Goal: Information Seeking & Learning: Learn about a topic

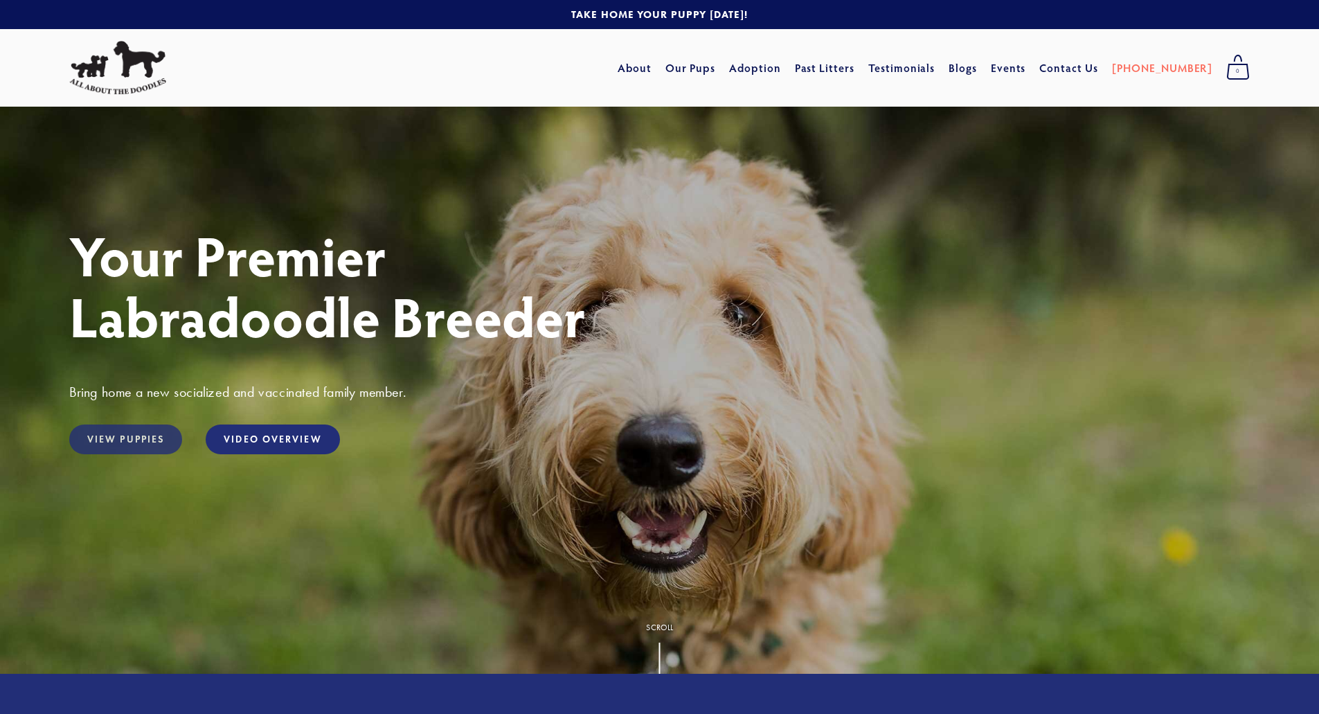
click at [138, 445] on link "View Puppies" at bounding box center [125, 439] width 113 height 30
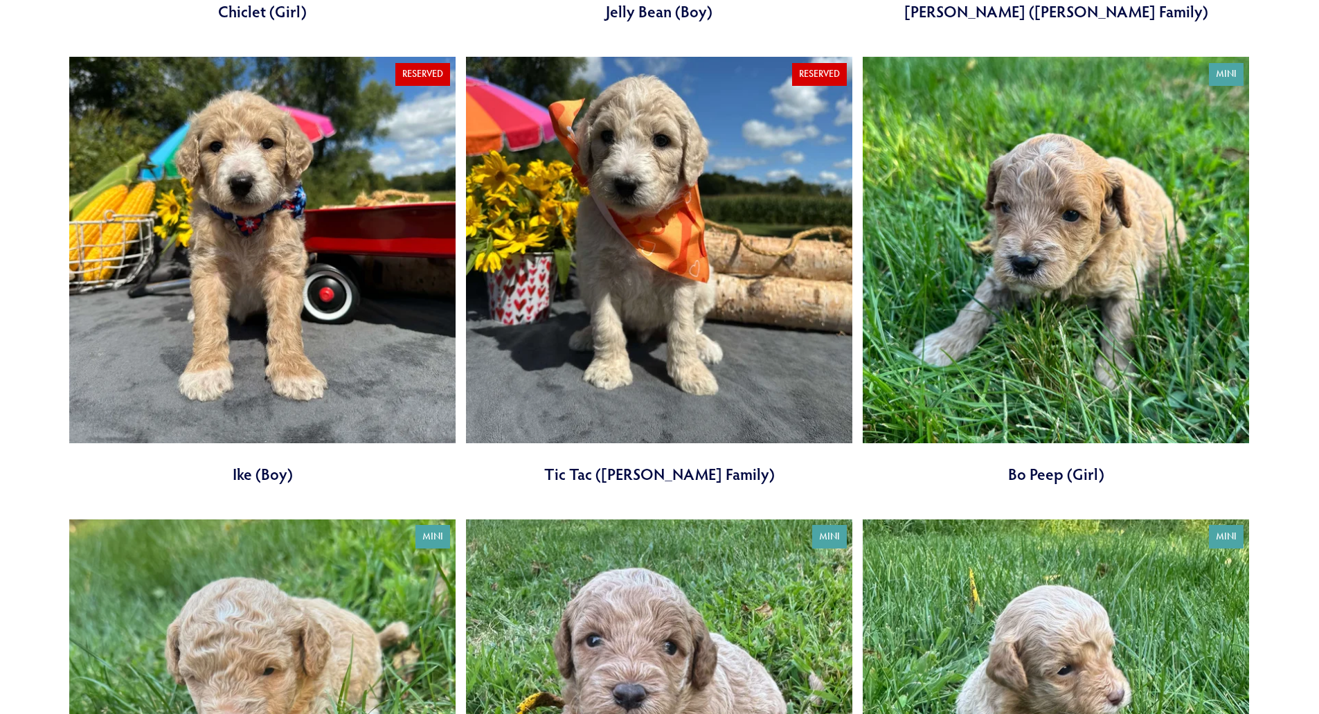
scroll to position [1661, 0]
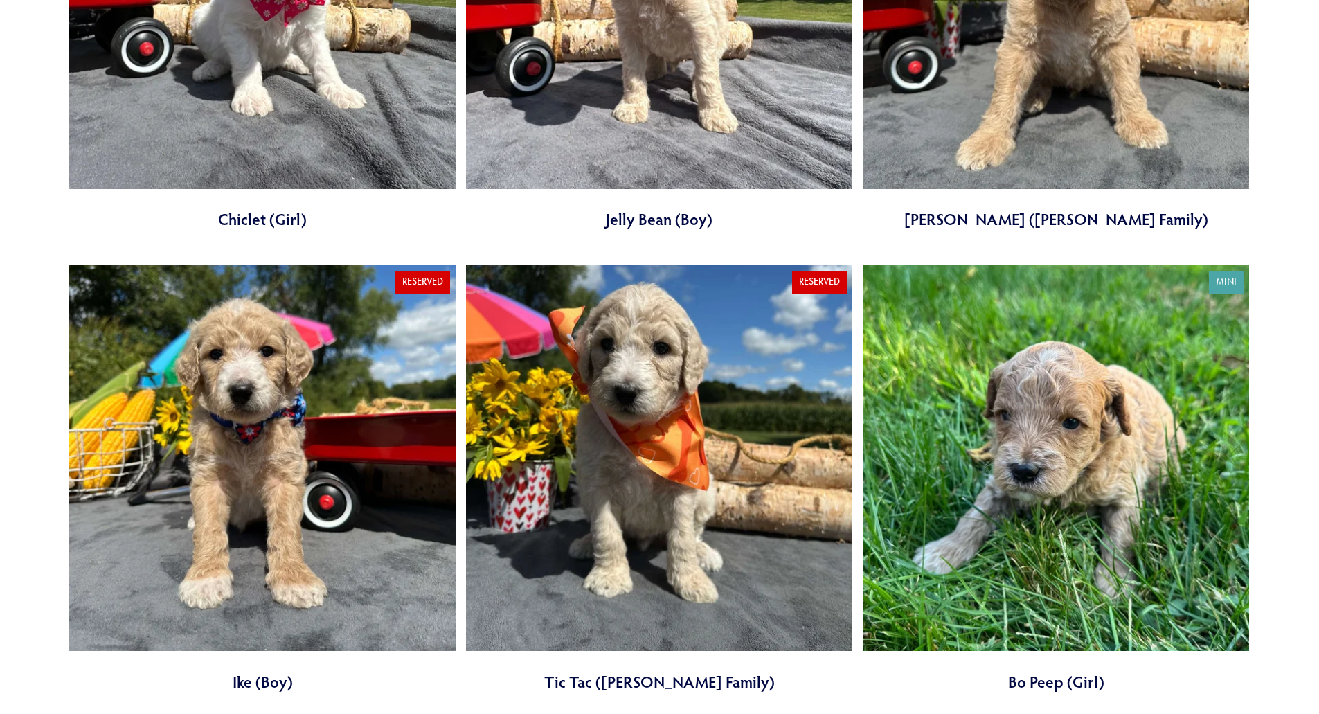
click at [231, 398] on link at bounding box center [262, 478] width 386 height 428
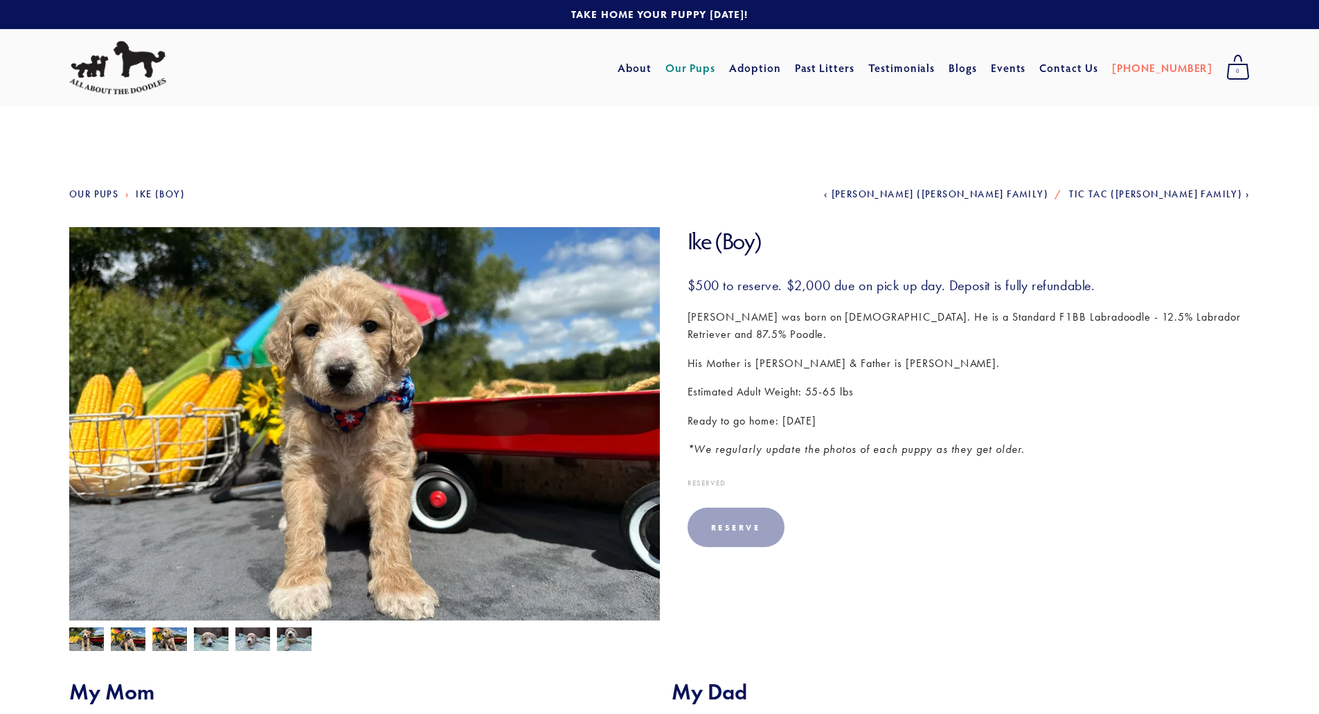
click at [91, 640] on img at bounding box center [86, 640] width 35 height 26
click at [123, 641] on img at bounding box center [128, 640] width 35 height 26
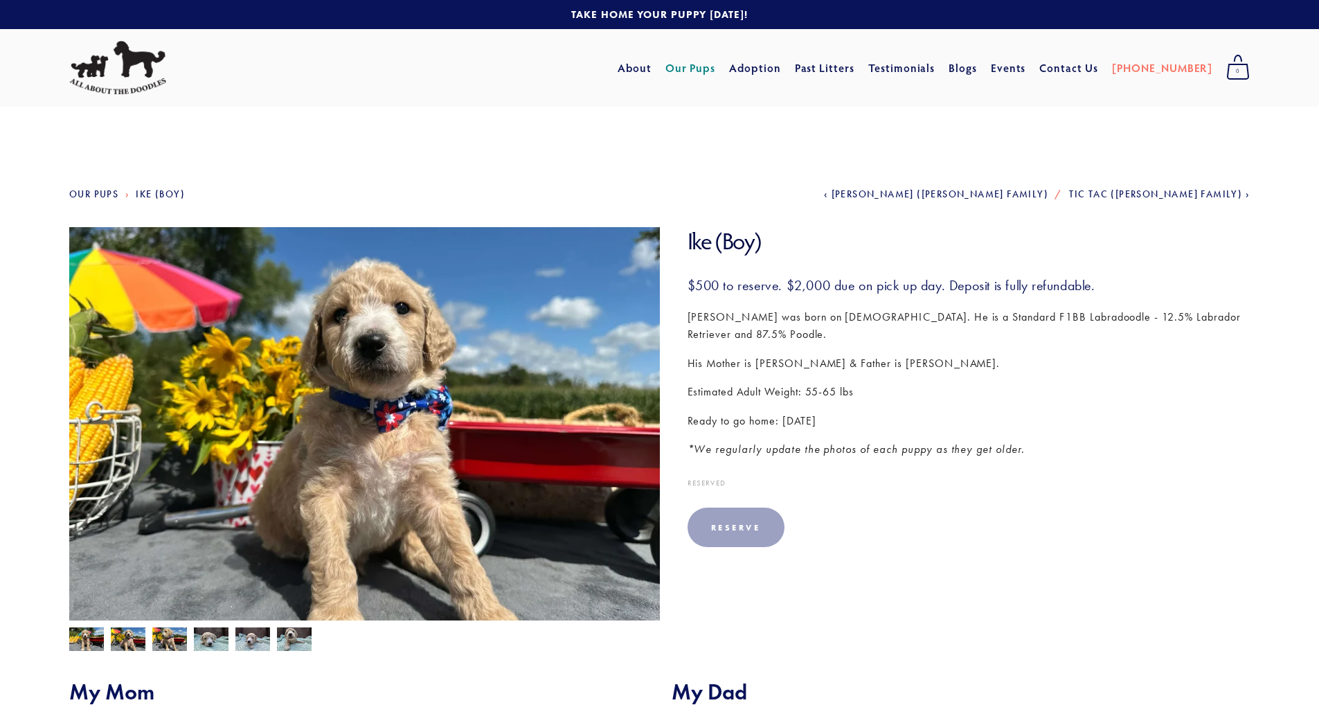
click at [212, 646] on img at bounding box center [211, 639] width 35 height 26
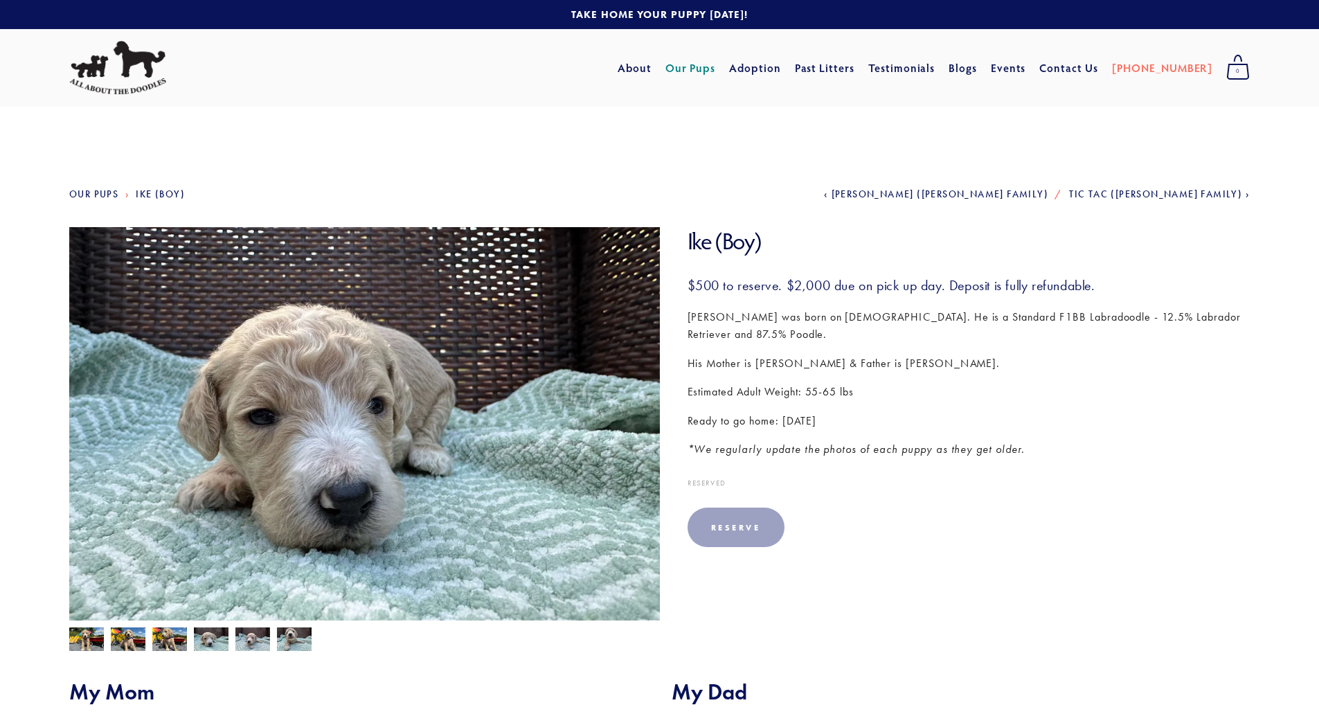
click at [249, 644] on img at bounding box center [252, 640] width 35 height 26
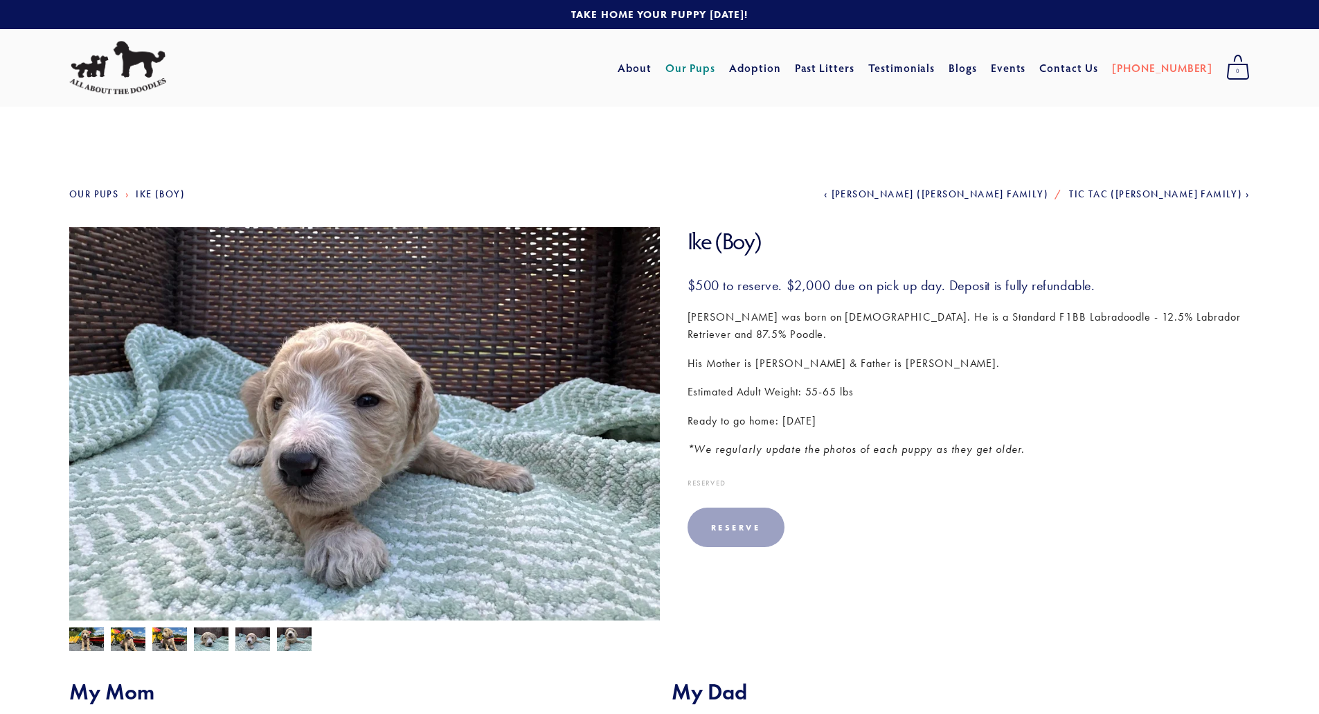
click at [288, 640] on img at bounding box center [294, 640] width 35 height 26
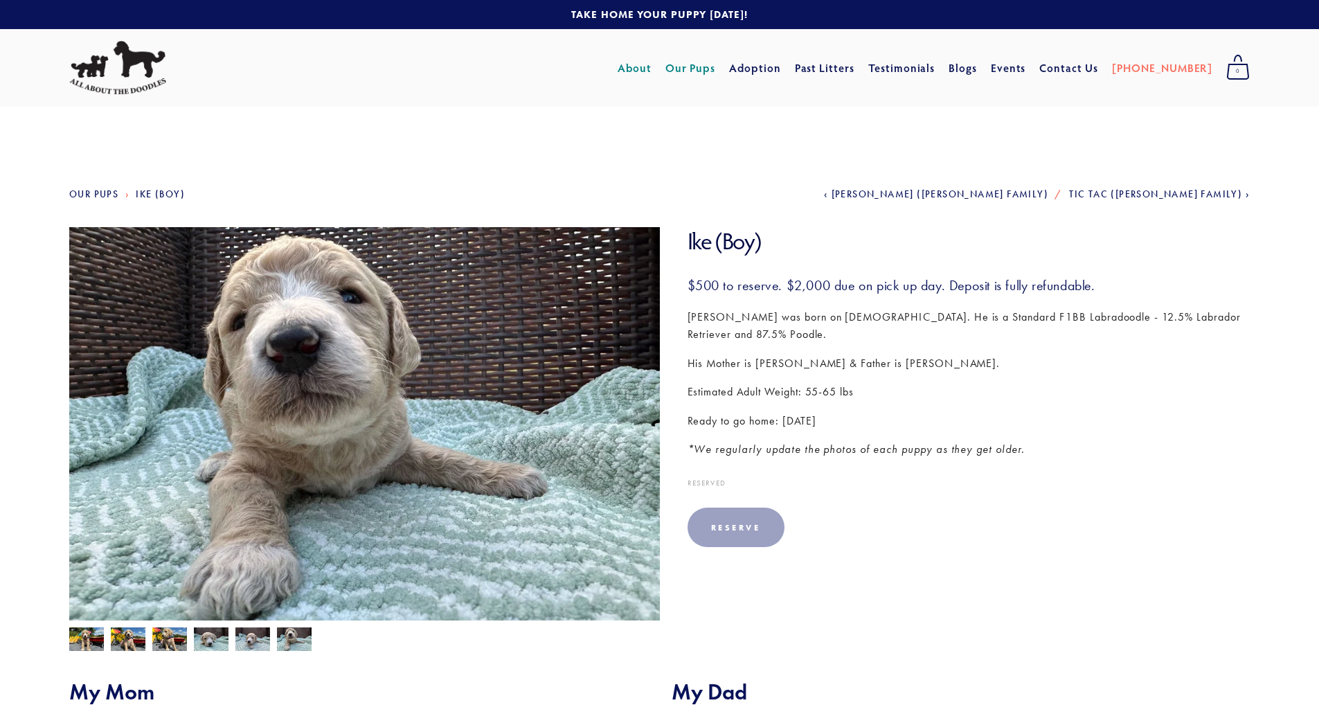
click at [651, 60] on link "About" at bounding box center [634, 67] width 34 height 25
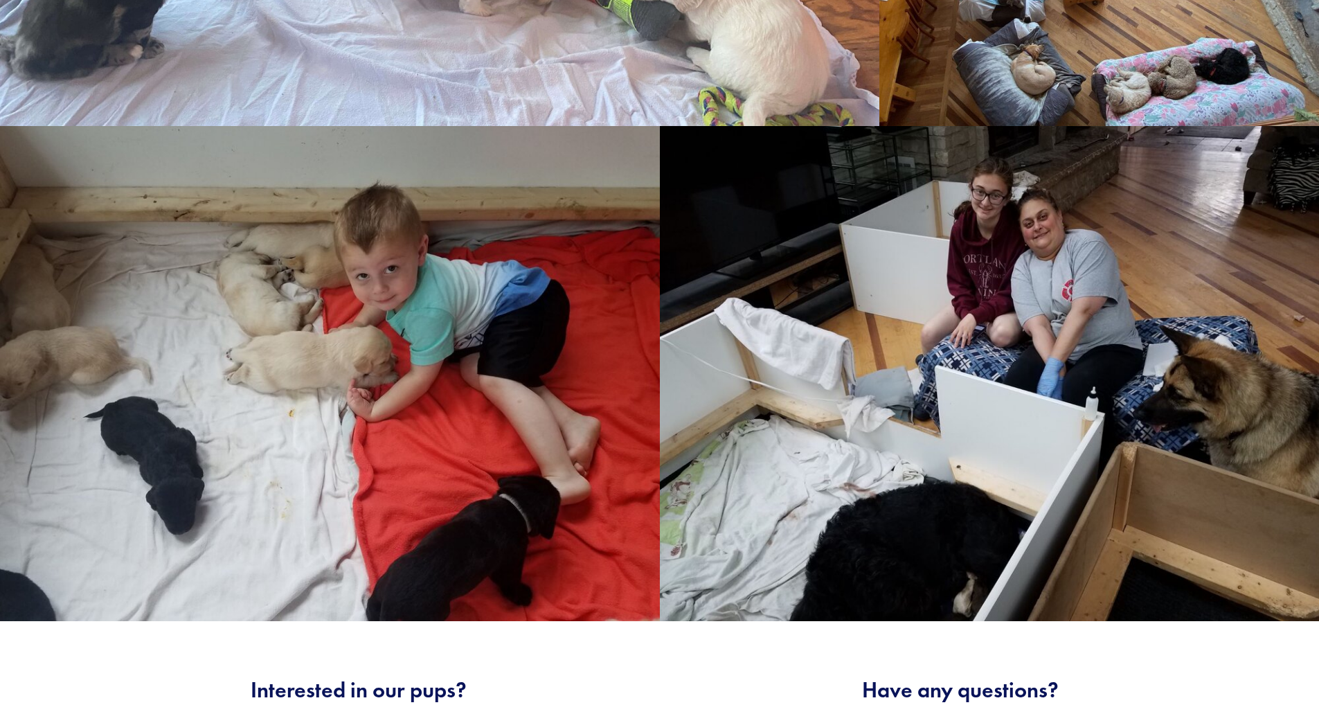
scroll to position [2146, 0]
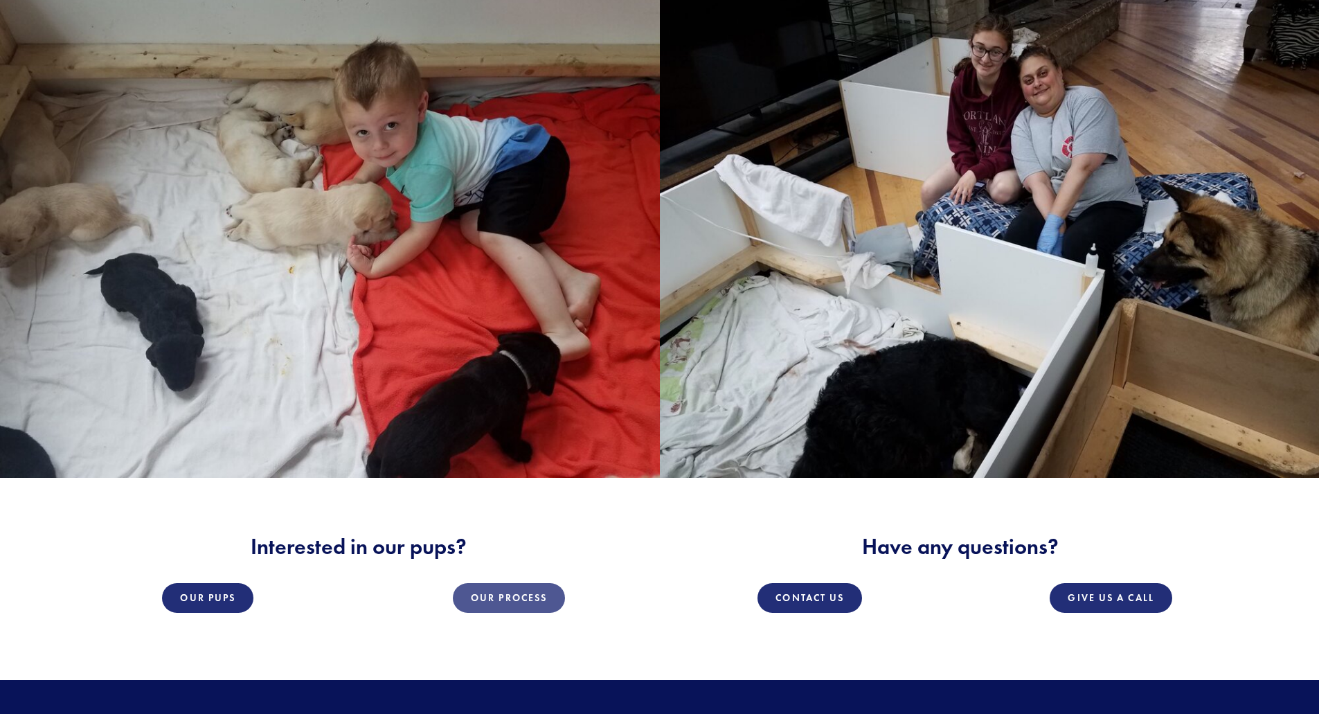
click at [532, 586] on link "Our Process" at bounding box center [509, 598] width 112 height 30
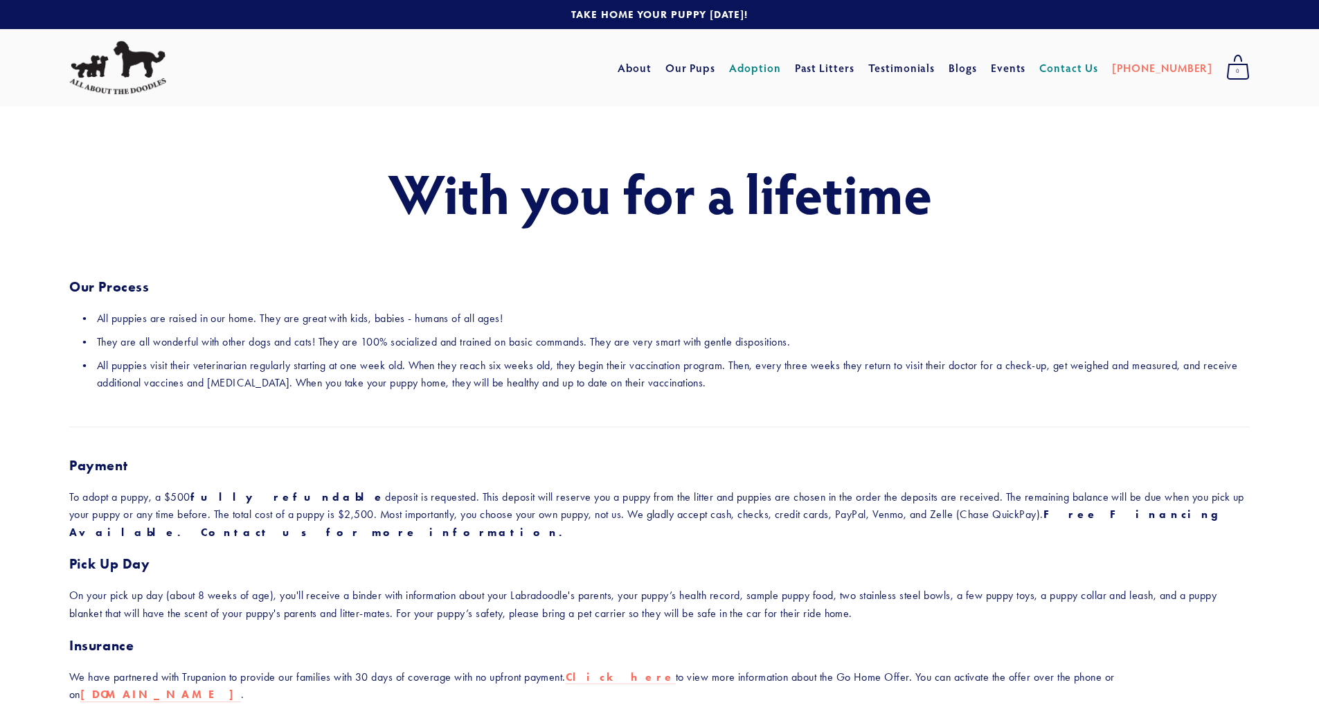
click at [1082, 68] on link "Contact Us" at bounding box center [1068, 67] width 59 height 25
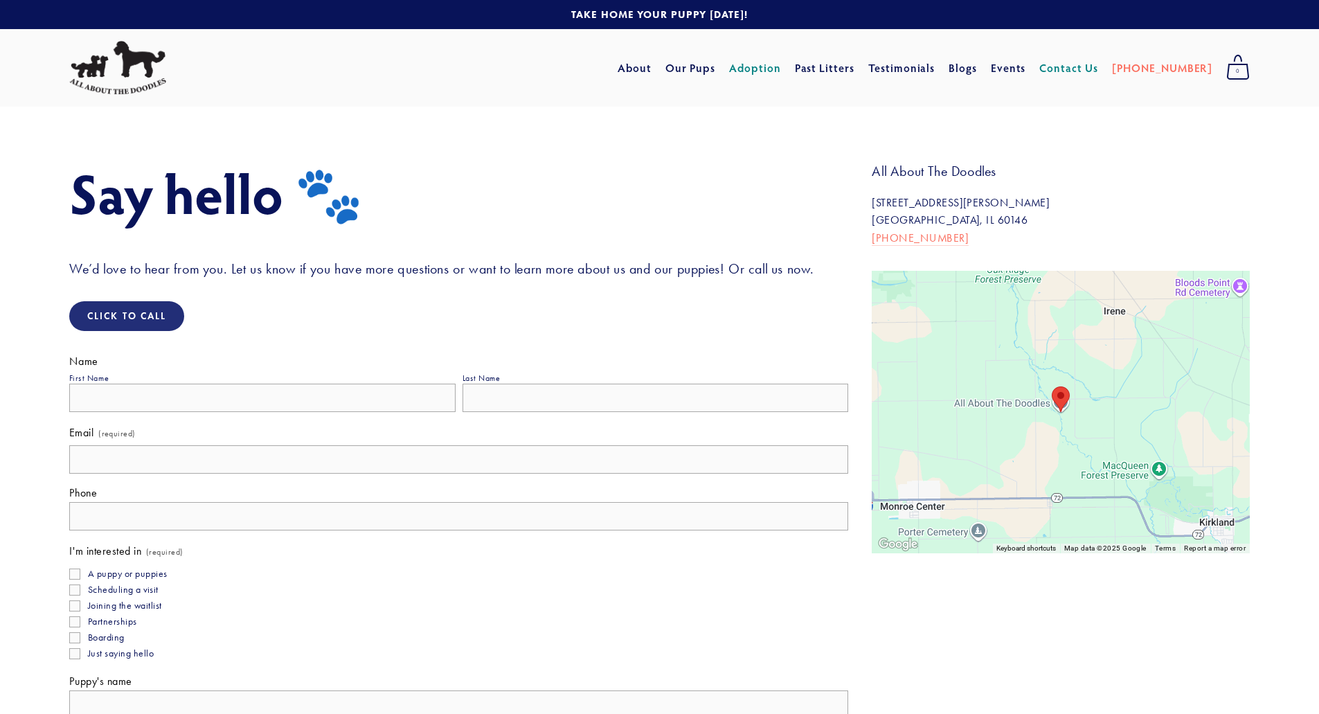
click at [781, 62] on link "Adoption" at bounding box center [755, 67] width 52 height 25
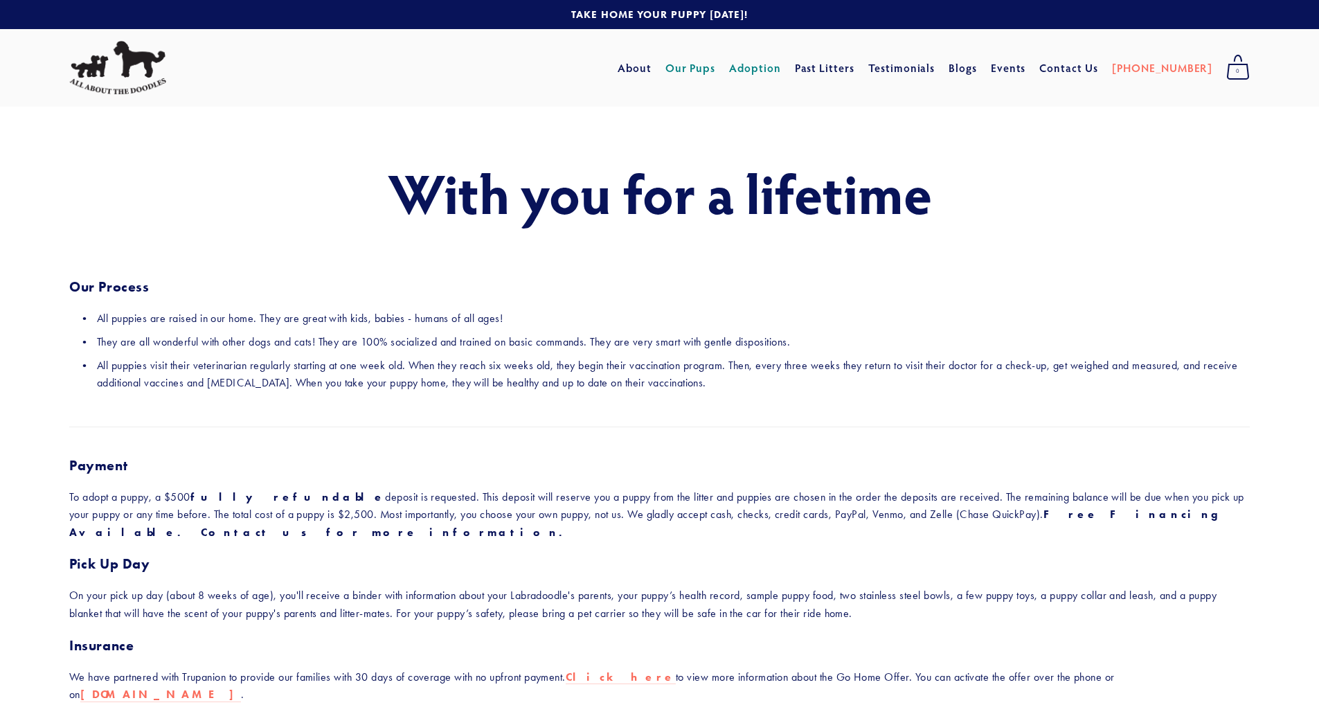
click at [716, 69] on link "Our Pups" at bounding box center [690, 67] width 51 height 25
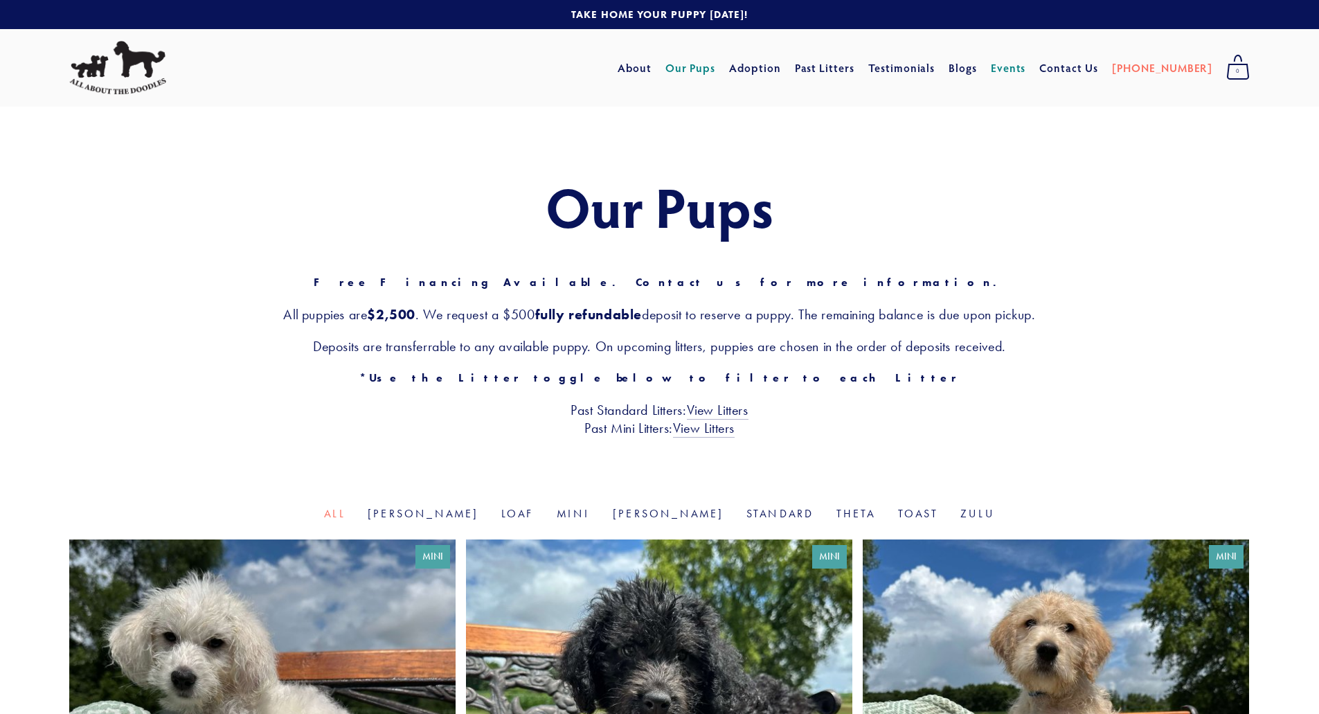
click at [1026, 64] on link "Events" at bounding box center [1008, 67] width 35 height 25
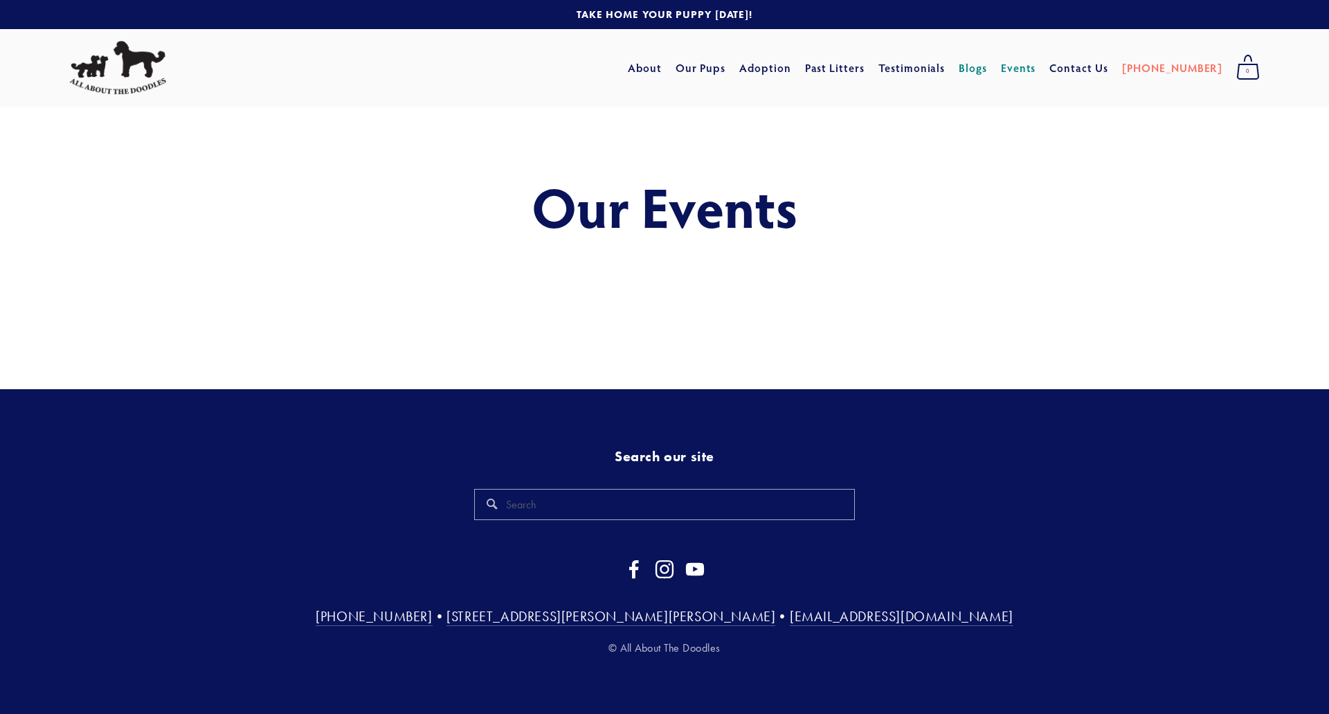
click at [987, 66] on link "Blogs" at bounding box center [973, 67] width 28 height 25
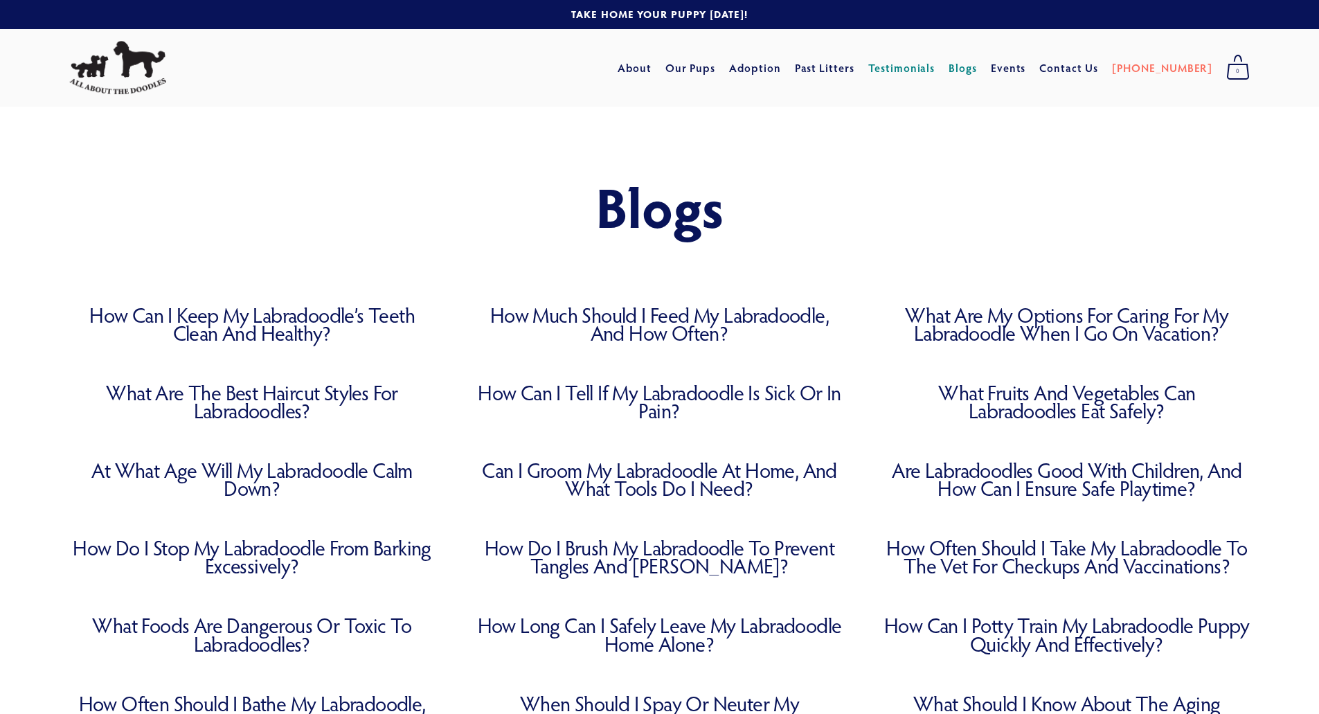
click at [930, 65] on link "Testimonials" at bounding box center [901, 67] width 67 height 25
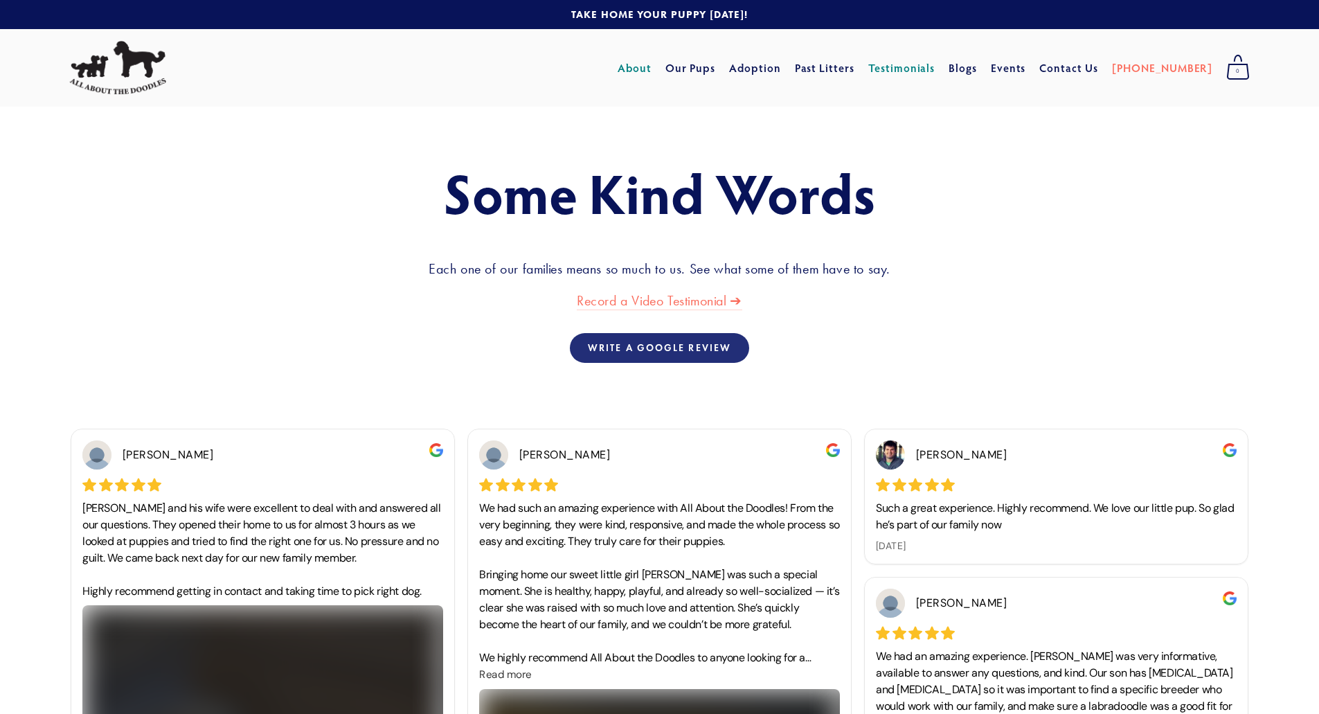
click at [651, 64] on link "About" at bounding box center [634, 67] width 34 height 25
